Goal: Transaction & Acquisition: Purchase product/service

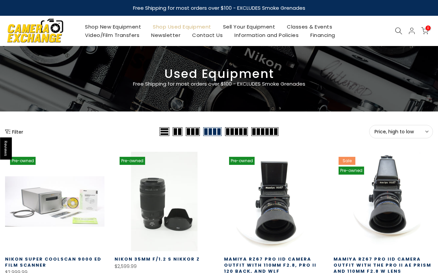
type input "**********"
click at [417, 130] on span "Price, high to low" at bounding box center [400, 132] width 53 height 6
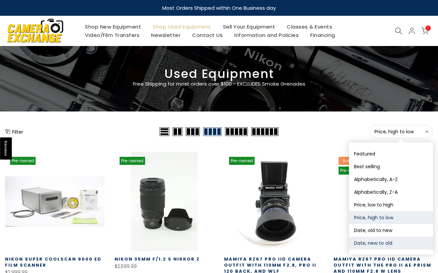
click at [384, 242] on button "Date, new to old" at bounding box center [391, 243] width 84 height 13
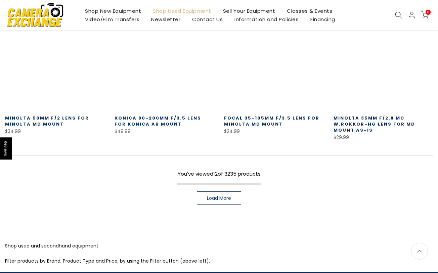
scroll to position [418, 0]
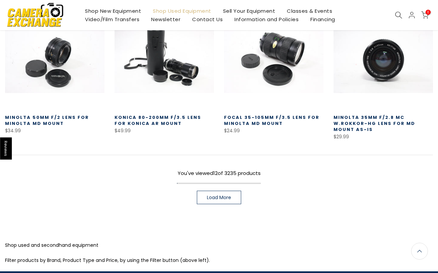
click at [218, 196] on span "Load More" at bounding box center [219, 197] width 24 height 5
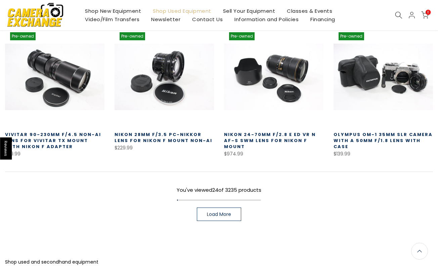
scroll to position [876, 0]
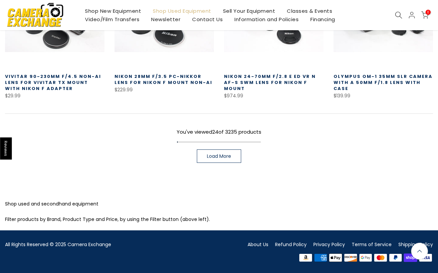
click at [216, 157] on span "Load More" at bounding box center [219, 156] width 24 height 5
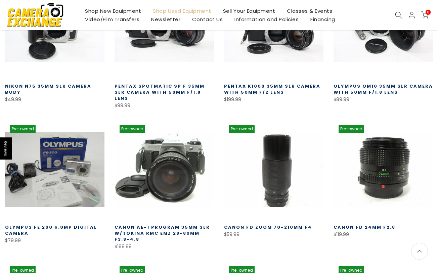
scroll to position [1023, 0]
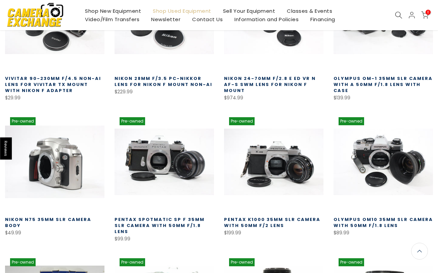
click at [80, 139] on link at bounding box center [54, 161] width 99 height 99
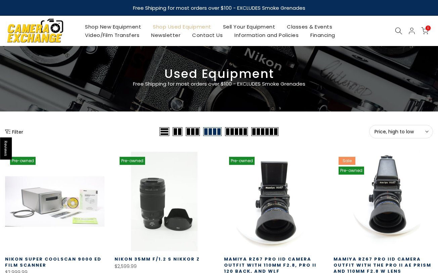
type input "**********"
click at [420, 131] on span "Price, high to low" at bounding box center [400, 132] width 53 height 6
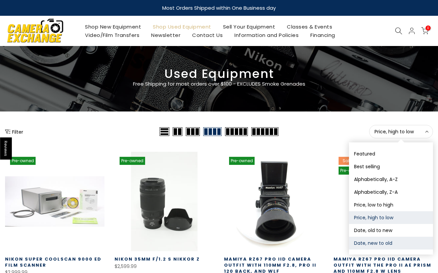
click at [368, 243] on button "Date, new to old" at bounding box center [391, 243] width 84 height 13
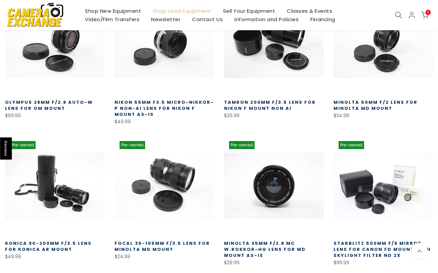
scroll to position [293, 0]
